Goal: Task Accomplishment & Management: Complete application form

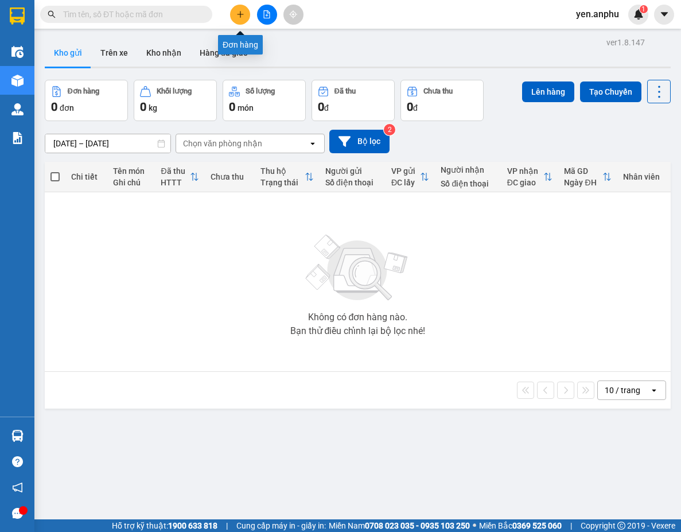
click at [243, 15] on icon "plus" at bounding box center [240, 14] width 8 height 8
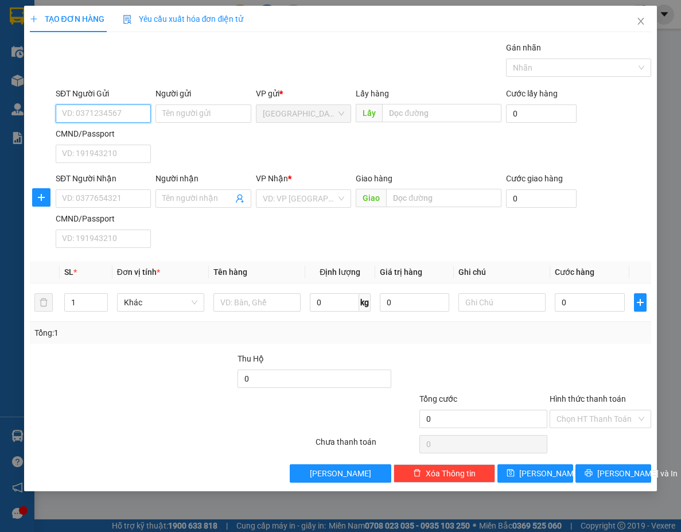
click at [114, 116] on input "SĐT Người Gửi" at bounding box center [103, 113] width 95 height 18
click at [118, 134] on div "0941589054" at bounding box center [103, 136] width 81 height 13
type input "0941589054"
type input "0902122725"
type input "50.000"
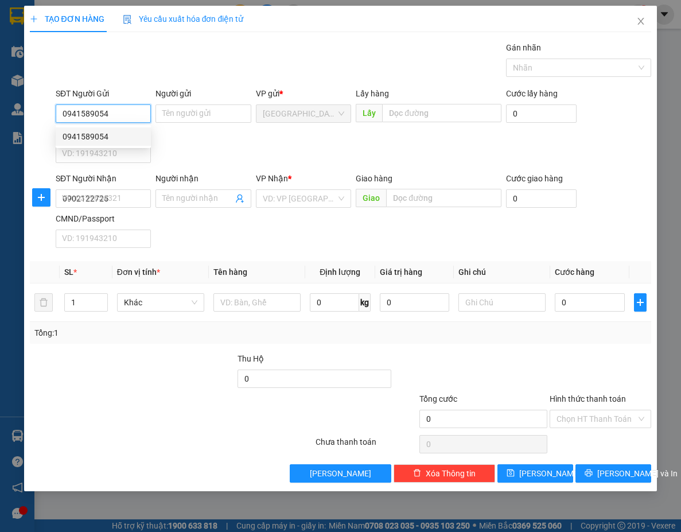
type input "50.000"
type input "0941589054"
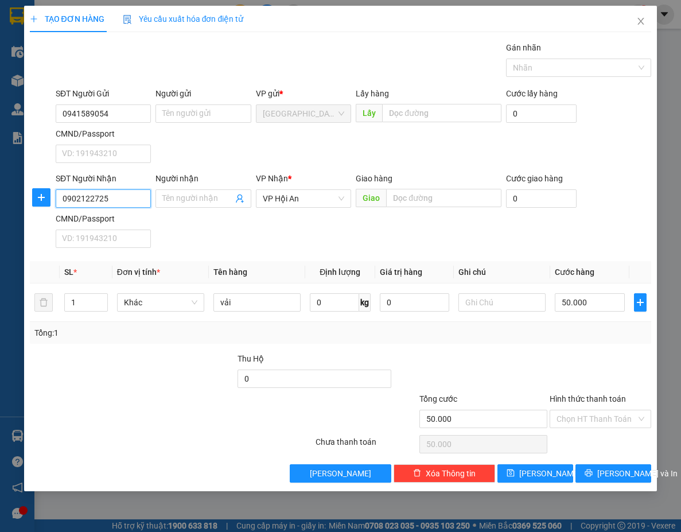
click at [93, 200] on input "0902122725" at bounding box center [103, 198] width 95 height 18
click at [112, 200] on input "0902122725" at bounding box center [103, 198] width 95 height 18
click at [206, 242] on div "SĐT Người [PERSON_NAME] 0902122725 Người [PERSON_NAME] Tên người [PERSON_NAME] …" at bounding box center [353, 212] width 600 height 80
click at [337, 232] on div "SĐT Người [PERSON_NAME] 0902122725 Người [PERSON_NAME] Tên người [PERSON_NAME] …" at bounding box center [353, 212] width 600 height 80
click at [273, 213] on div "SĐT Người [PERSON_NAME] 0902122725 Người [PERSON_NAME] Tên người [PERSON_NAME] …" at bounding box center [353, 212] width 600 height 80
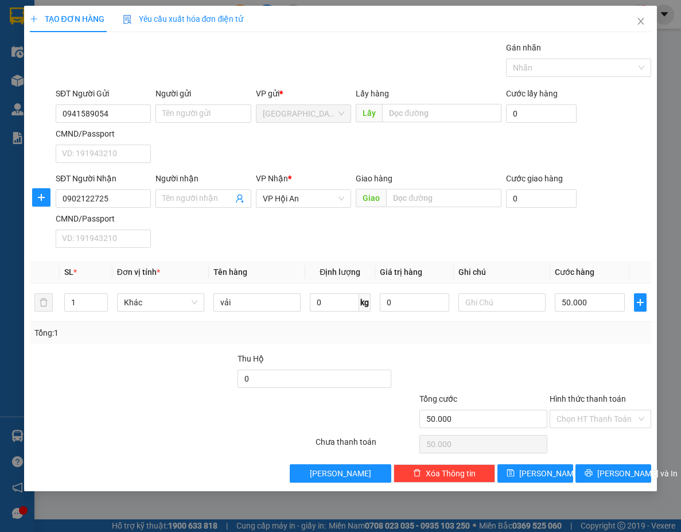
drag, startPoint x: 569, startPoint y: 231, endPoint x: 529, endPoint y: 223, distance: 40.3
click at [569, 229] on div "SĐT Người [PERSON_NAME] 0902122725 Người [PERSON_NAME] Tên người [PERSON_NAME] …" at bounding box center [353, 212] width 600 height 80
click at [394, 190] on input "text" at bounding box center [443, 198] width 115 height 18
click at [342, 215] on div "SĐT Người [PERSON_NAME] 0902122725 Người [PERSON_NAME] Tên người [PERSON_NAME] …" at bounding box center [353, 212] width 600 height 80
click at [430, 245] on div "SĐT Người [PERSON_NAME] 0902122725 Người [PERSON_NAME] Tên người [PERSON_NAME] …" at bounding box center [353, 212] width 600 height 80
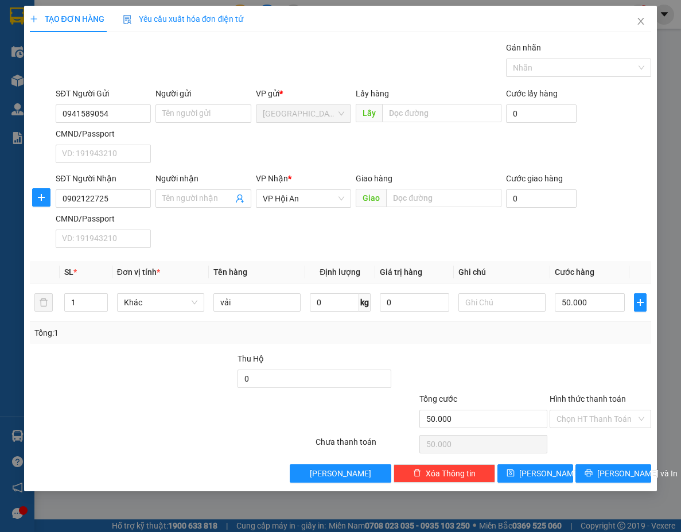
click at [497, 364] on div at bounding box center [470, 372] width 156 height 40
click at [583, 419] on input "Hình thức thanh toán" at bounding box center [596, 418] width 80 height 17
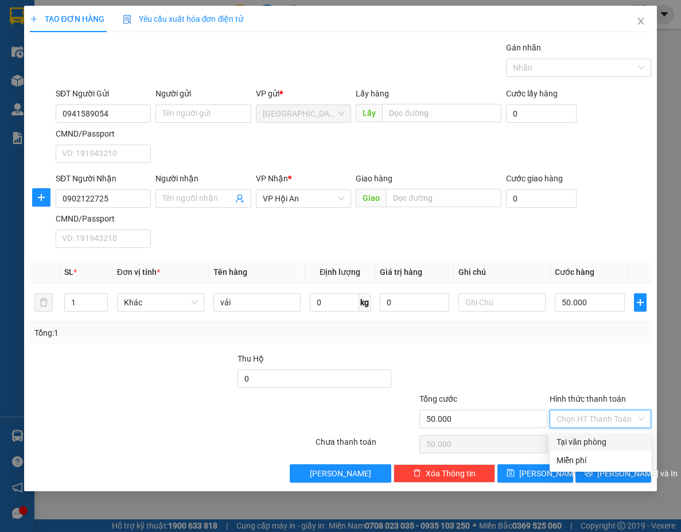
click at [583, 442] on div "Tại văn phòng" at bounding box center [600, 441] width 88 height 13
type input "0"
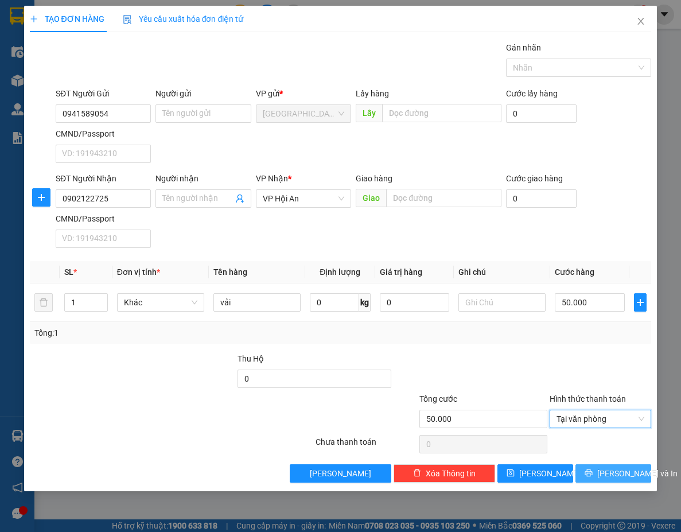
click at [610, 474] on span "[PERSON_NAME] và In" at bounding box center [637, 473] width 80 height 13
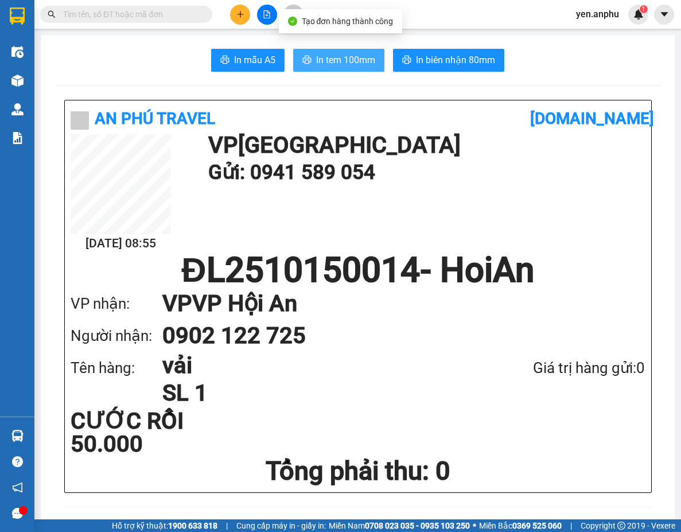
click at [339, 56] on span "In tem 100mm" at bounding box center [345, 60] width 59 height 14
